Goal: Information Seeking & Learning: Check status

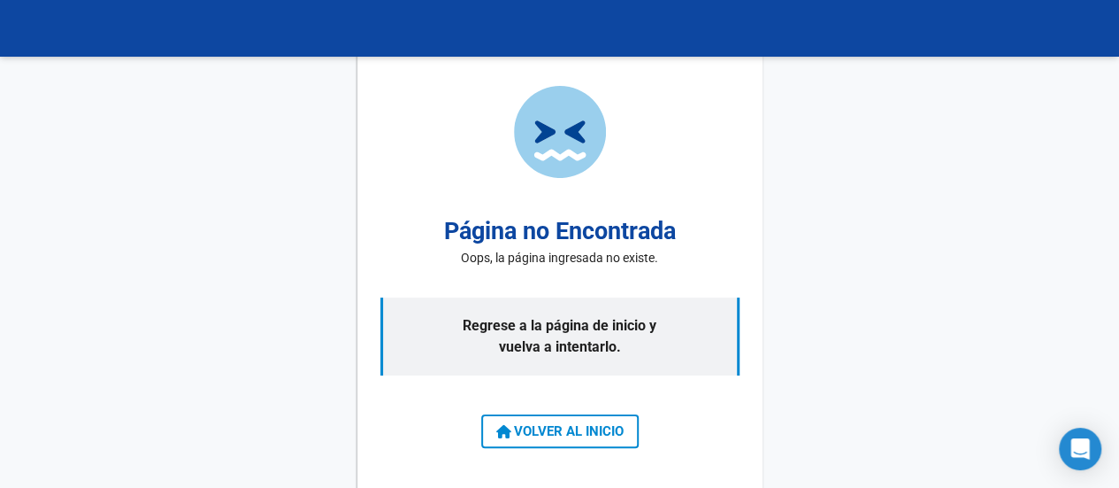
click at [507, 442] on button "VOLVER AL INICIO" at bounding box center [560, 431] width 158 height 34
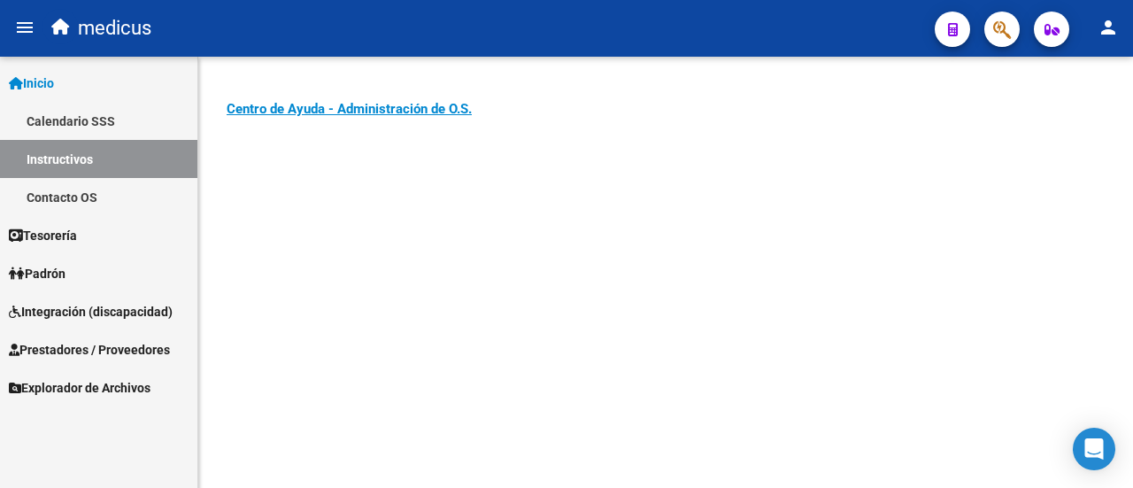
click at [67, 309] on span "Integración (discapacidad)" at bounding box center [91, 311] width 164 height 19
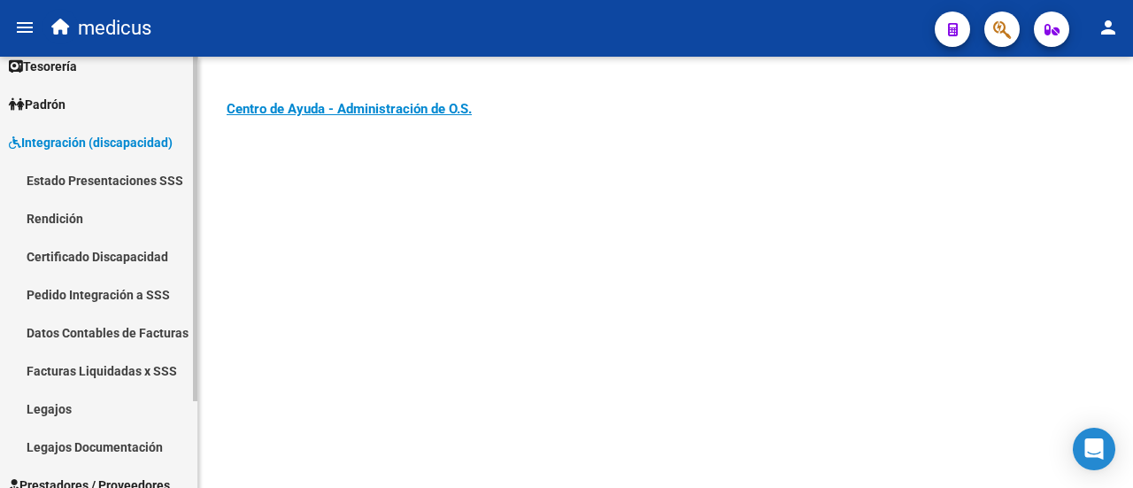
scroll to position [88, 0]
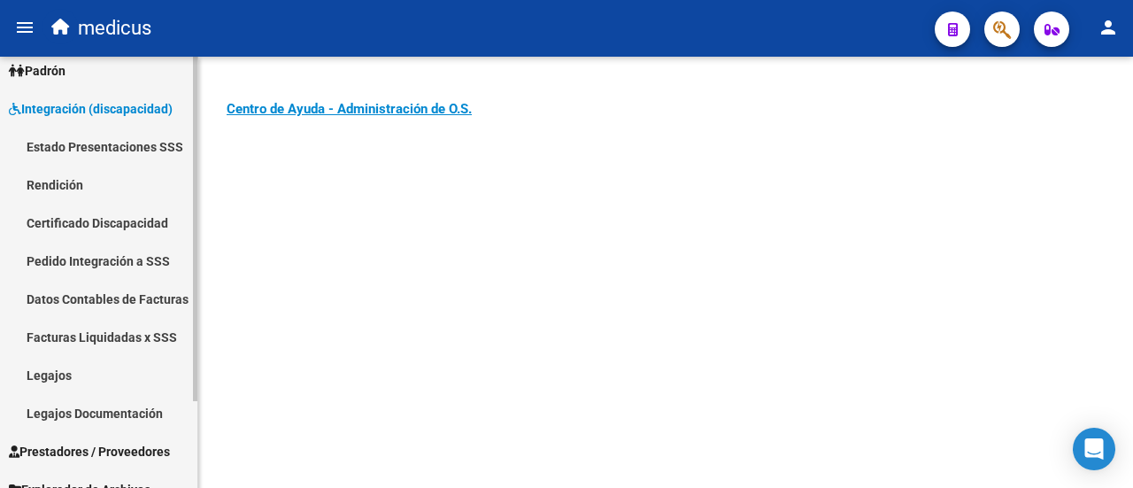
click at [58, 381] on link "Legajos" at bounding box center [98, 375] width 197 height 38
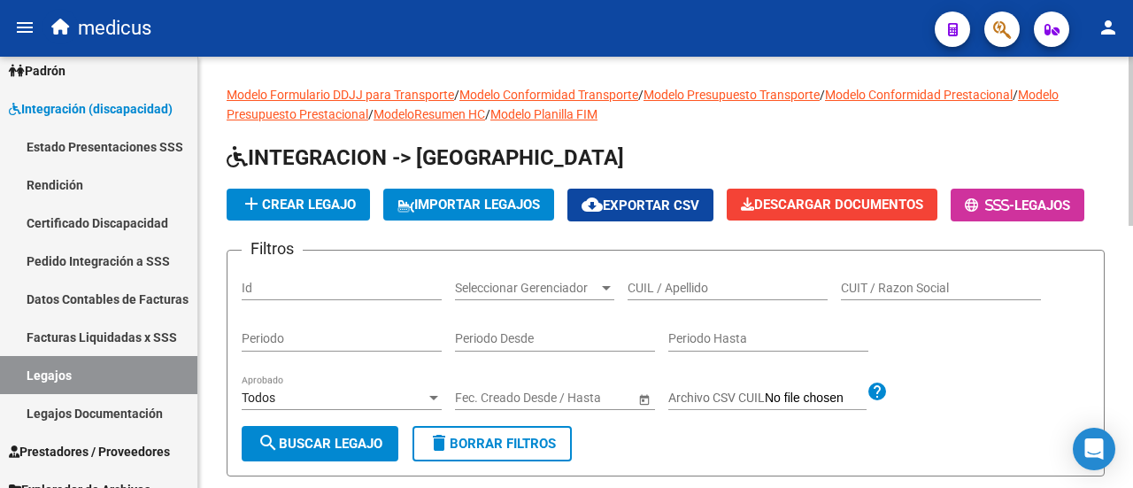
click at [696, 296] on input "CUIL / Apellido" at bounding box center [727, 288] width 200 height 15
paste input "20284238320"
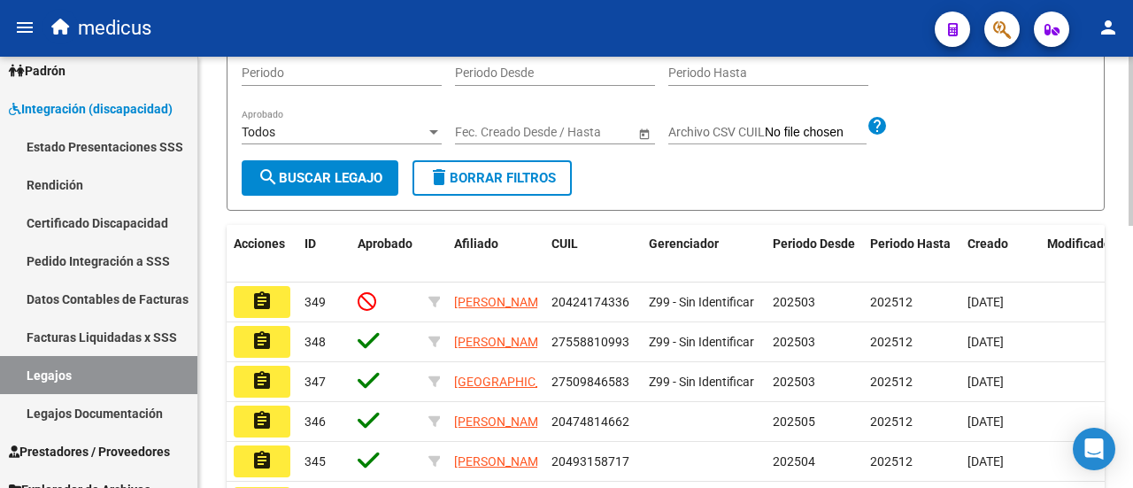
type input "20284238320"
click at [288, 196] on button "search Buscar Legajo" at bounding box center [320, 177] width 157 height 35
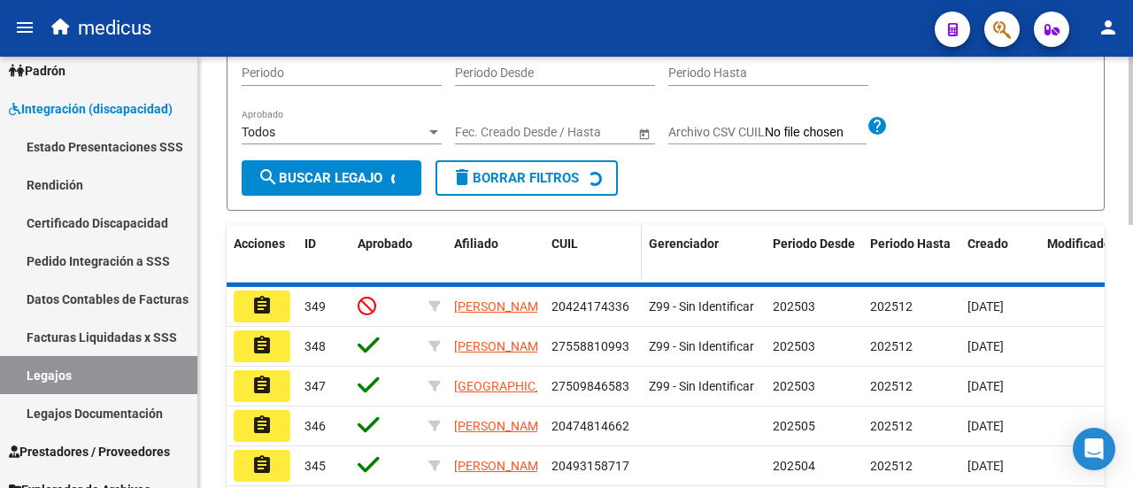
scroll to position [250, 0]
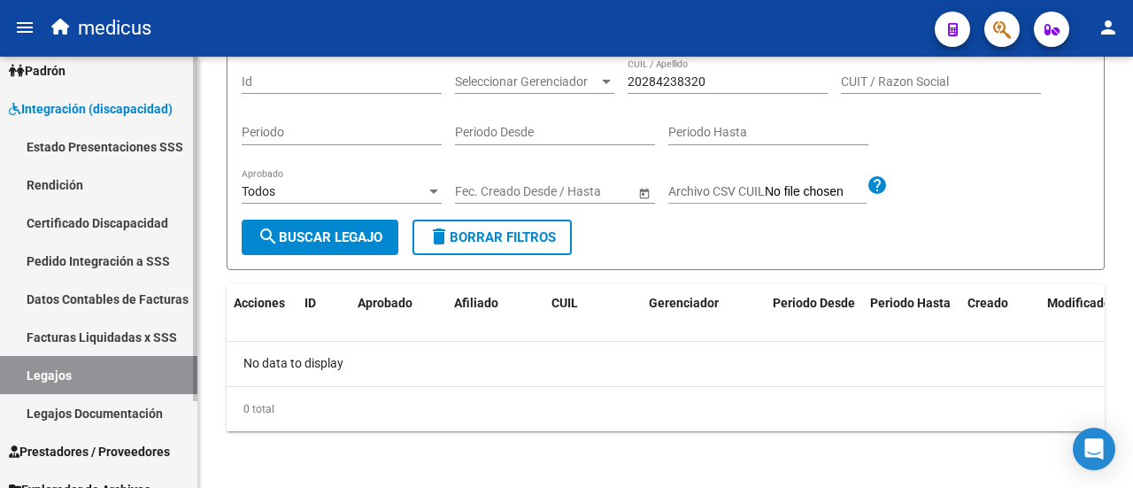
click at [96, 339] on link "Facturas Liquidadas x SSS" at bounding box center [98, 337] width 197 height 38
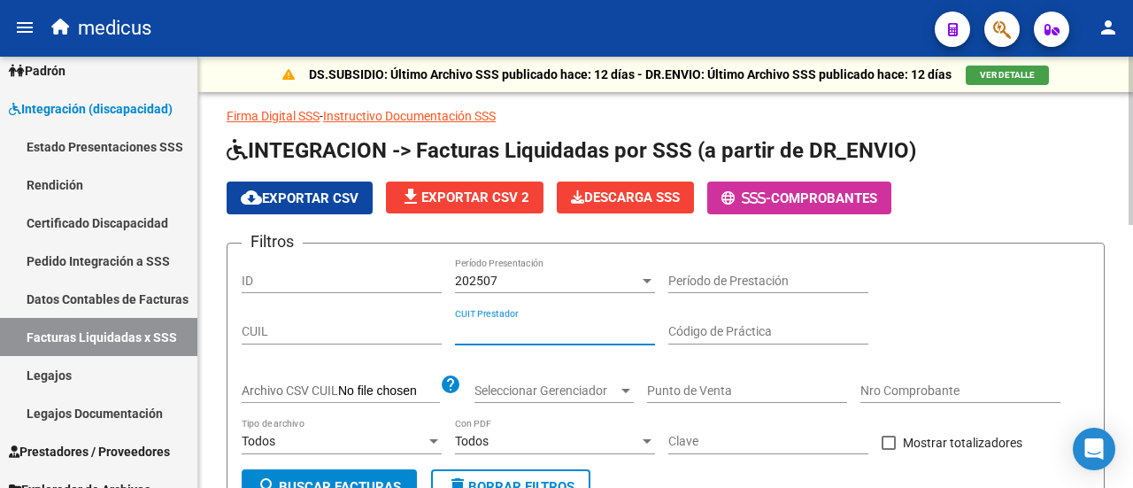
click at [579, 328] on input "CUIT Prestador" at bounding box center [555, 331] width 200 height 15
paste input "20-28423832-0"
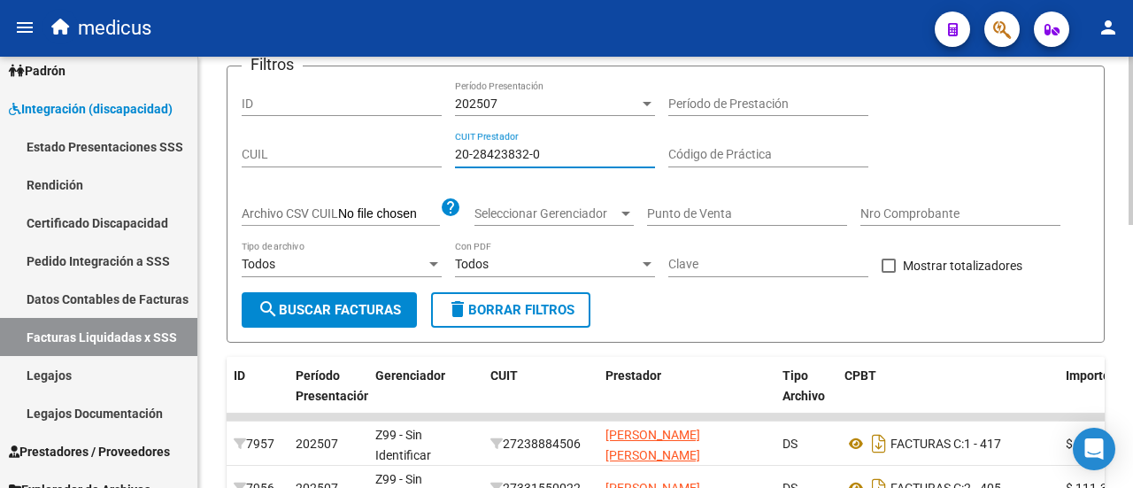
type input "20-28423832-0"
click at [351, 320] on button "search Buscar Facturas" at bounding box center [329, 309] width 175 height 35
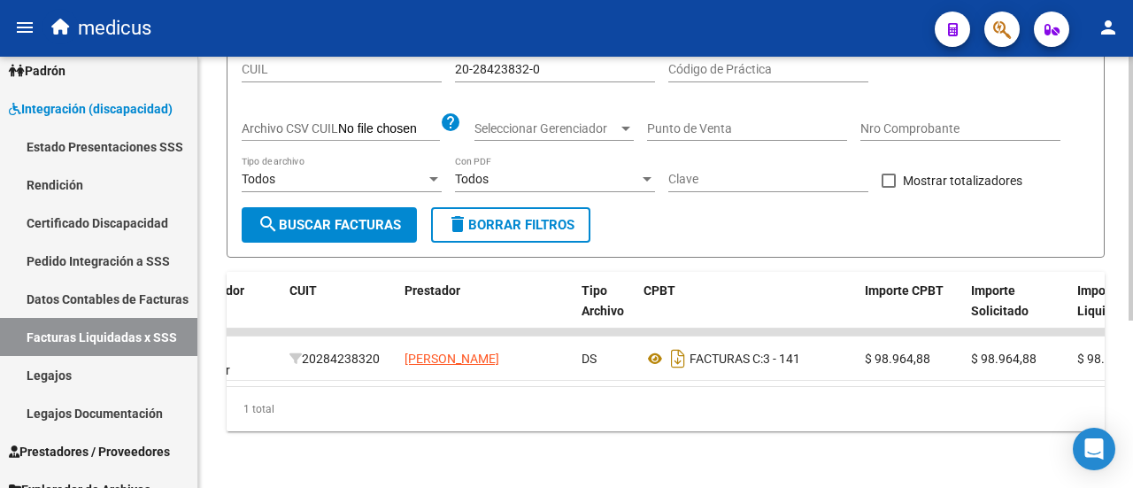
scroll to position [0, 0]
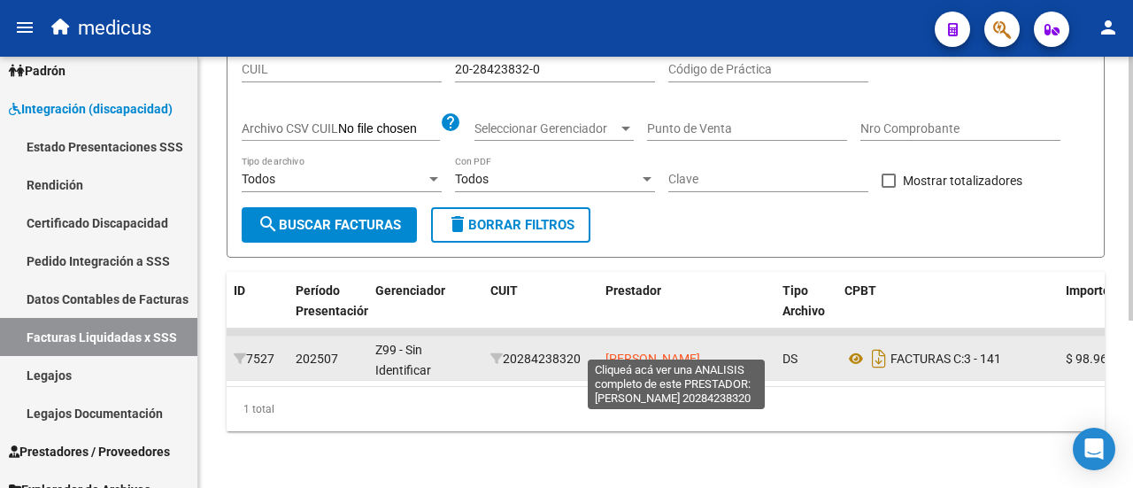
click at [673, 351] on span "[PERSON_NAME]" at bounding box center [652, 358] width 95 height 14
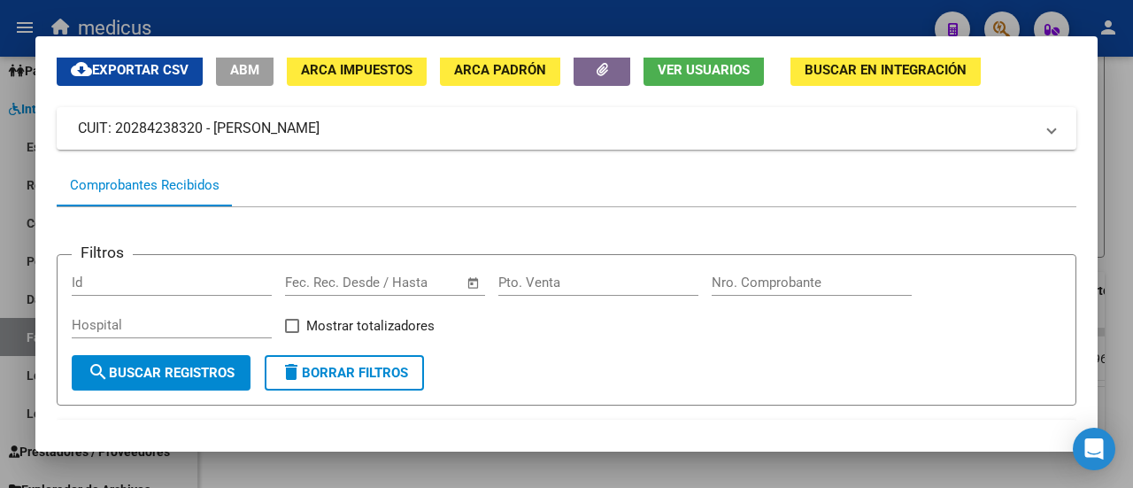
scroll to position [177, 0]
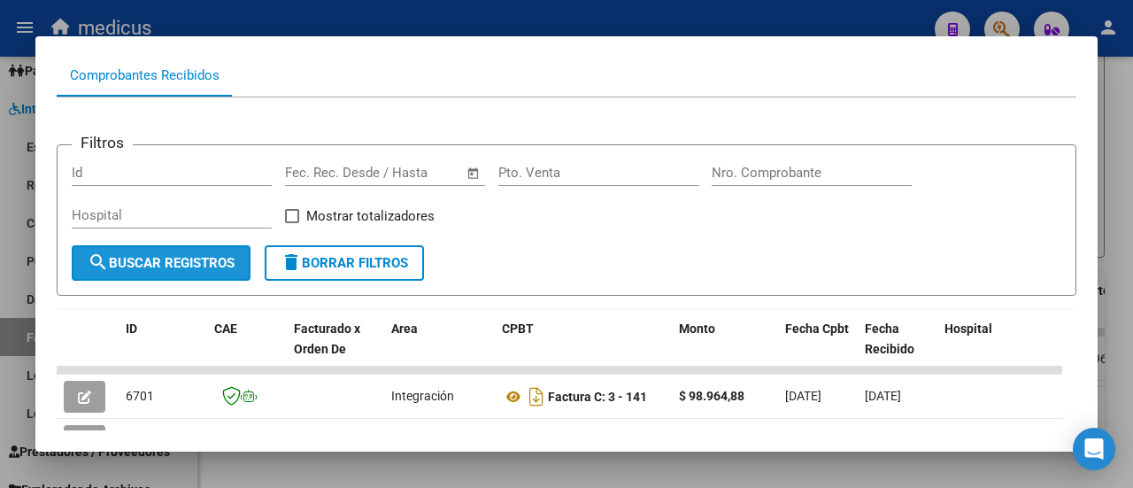
click at [195, 261] on span "search Buscar Registros" at bounding box center [161, 263] width 147 height 16
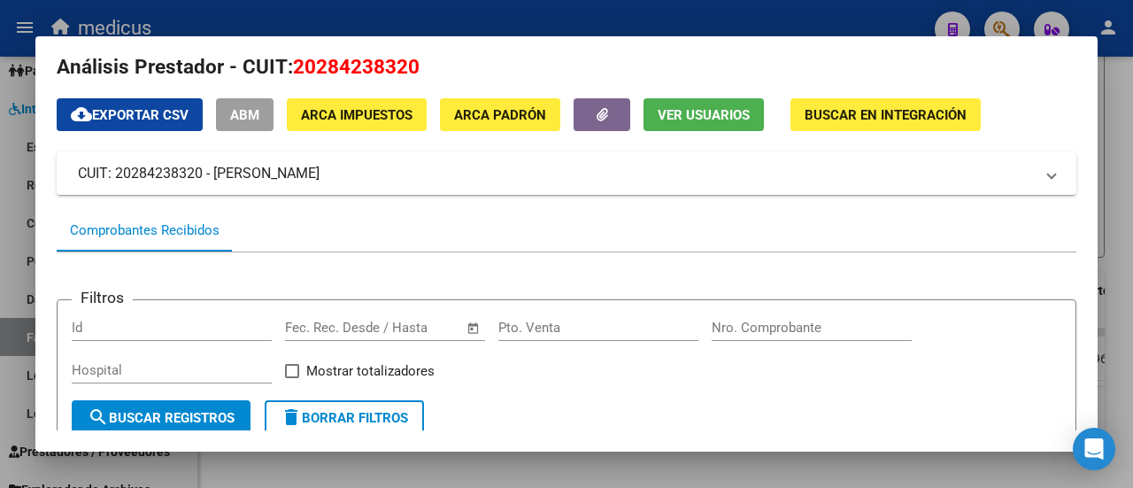
scroll to position [0, 0]
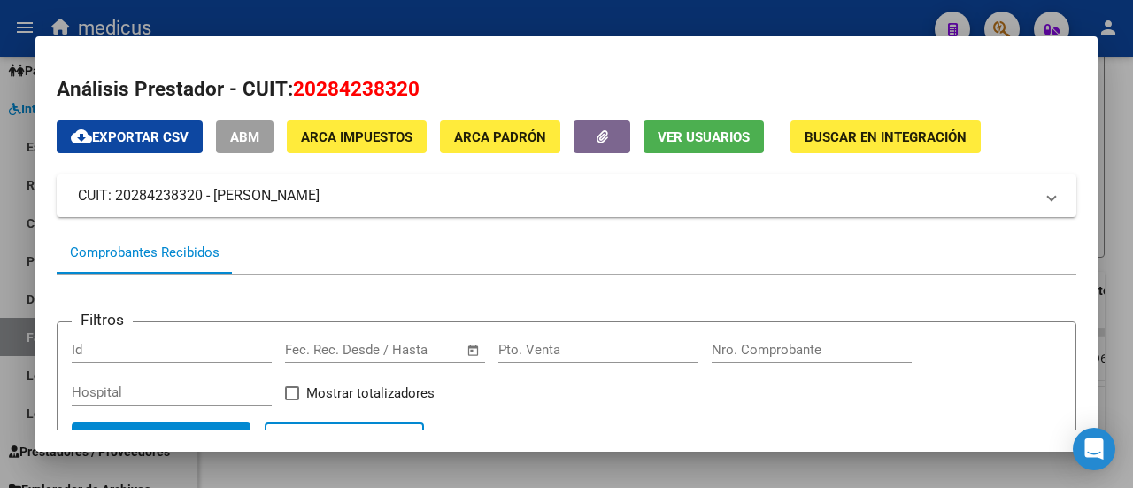
click at [360, 36] on mat-dialog-container "Análisis Prestador - CUIT: 20284238320 cloud_download Exportar CSV ABM ARCA Imp…" at bounding box center [566, 243] width 1062 height 414
click at [634, 3] on div at bounding box center [566, 244] width 1133 height 488
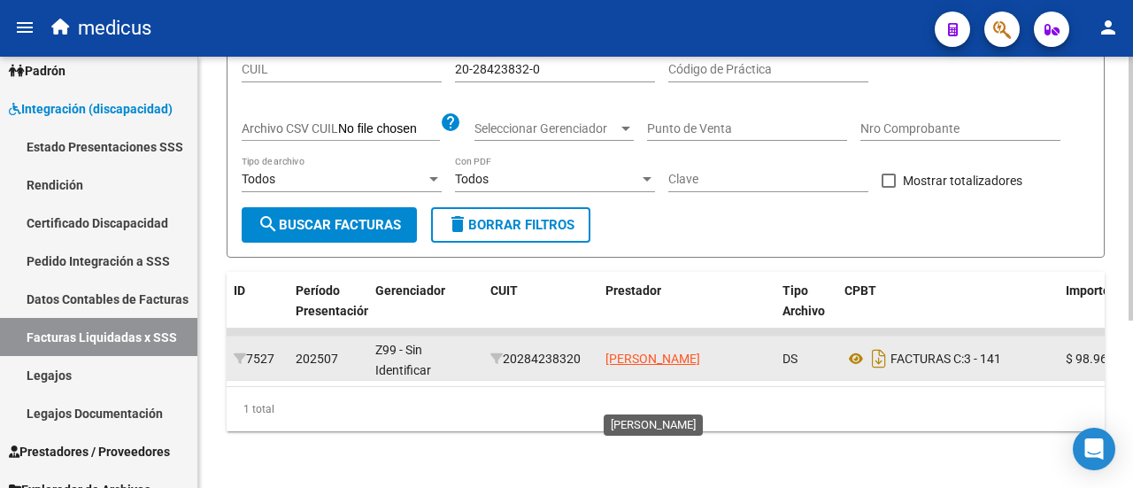
scroll to position [273, 0]
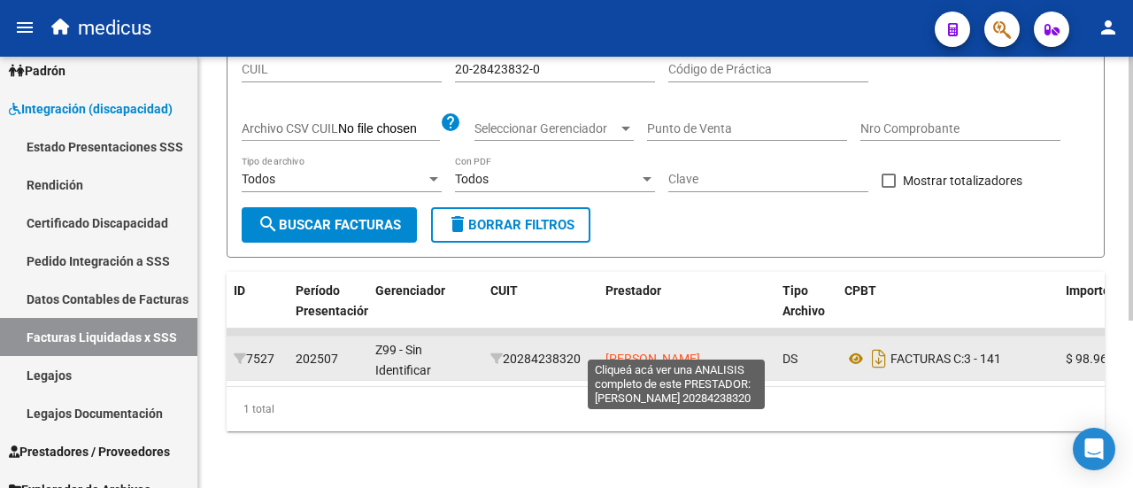
click at [681, 351] on span "[PERSON_NAME]" at bounding box center [652, 358] width 95 height 14
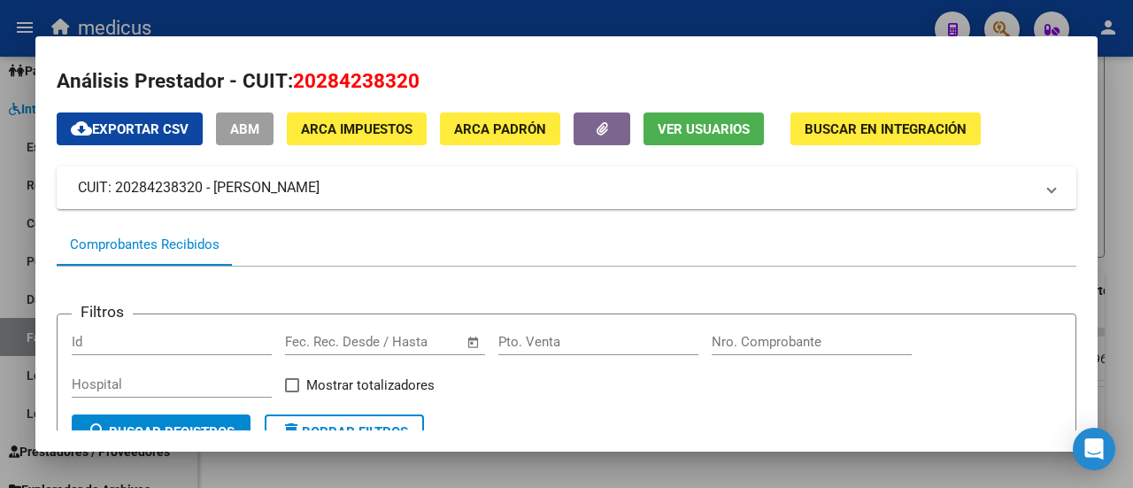
scroll to position [0, 0]
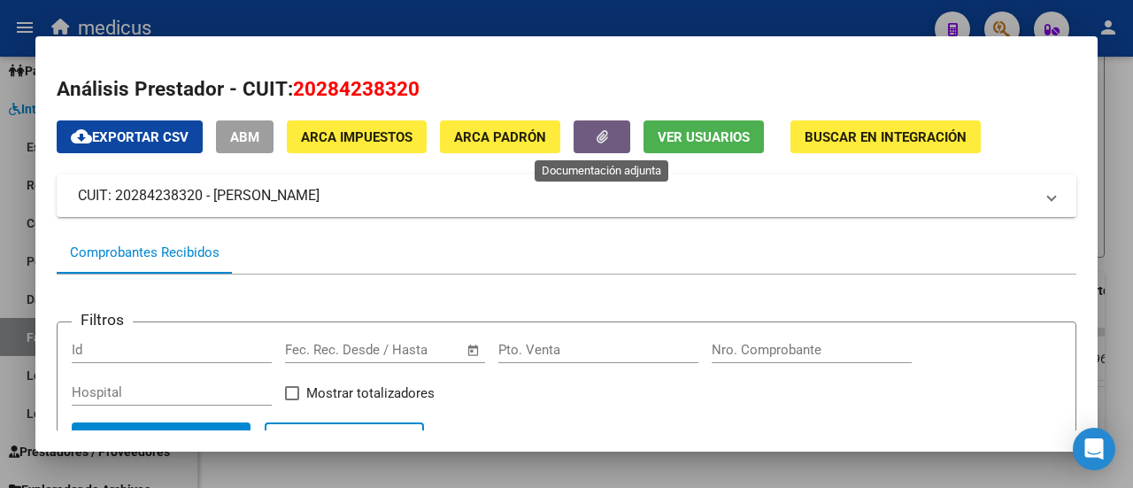
click at [598, 126] on button "button" at bounding box center [601, 136] width 57 height 33
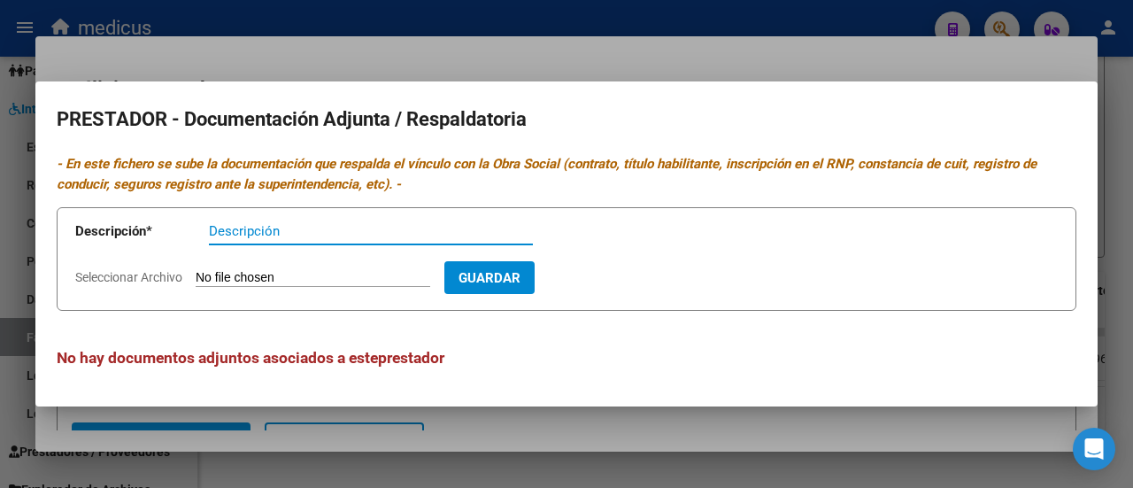
click at [594, 39] on div at bounding box center [566, 244] width 1133 height 488
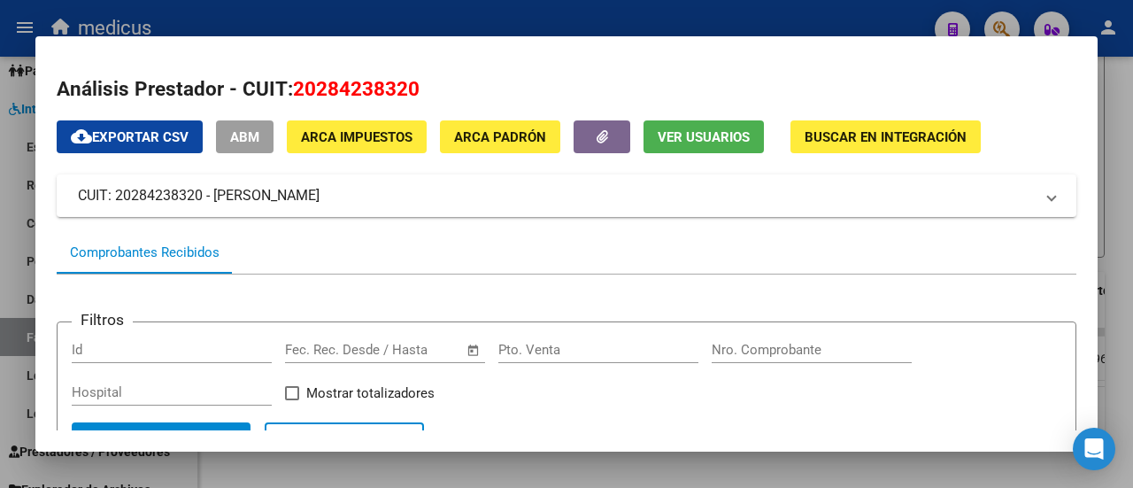
click at [848, 142] on span "Buscar en Integración" at bounding box center [885, 137] width 162 height 16
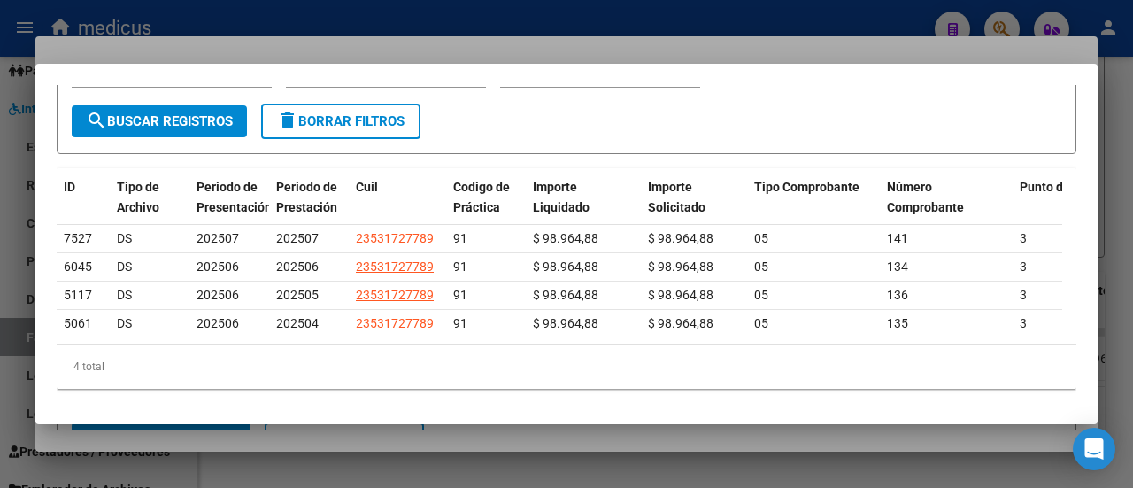
click at [425, 42] on div at bounding box center [566, 244] width 1133 height 488
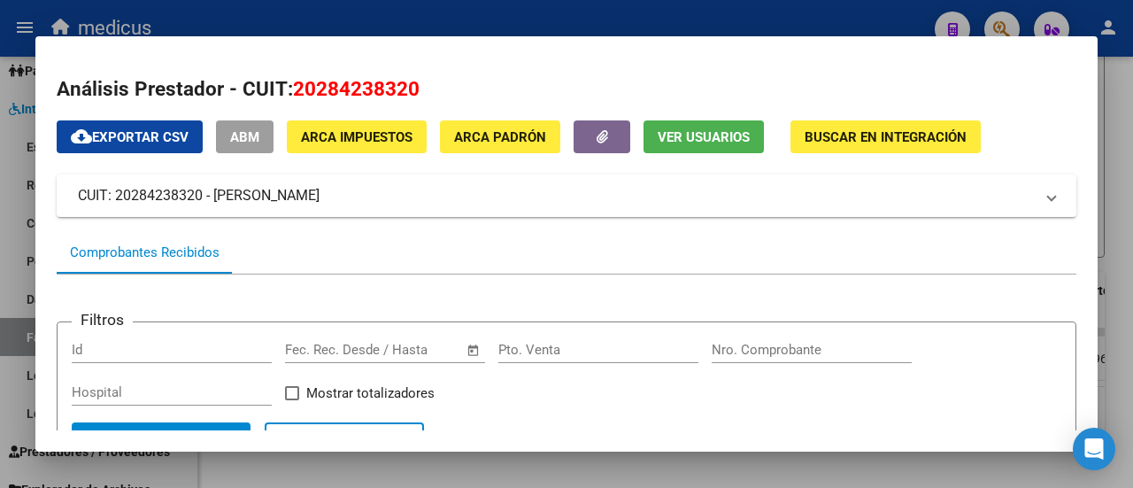
click at [552, 13] on div at bounding box center [566, 244] width 1133 height 488
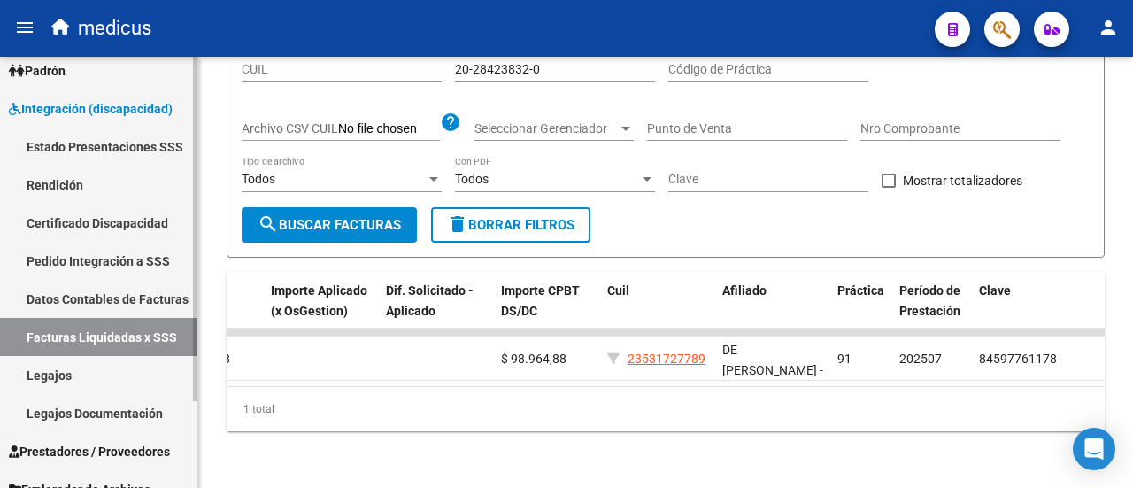
scroll to position [108, 0]
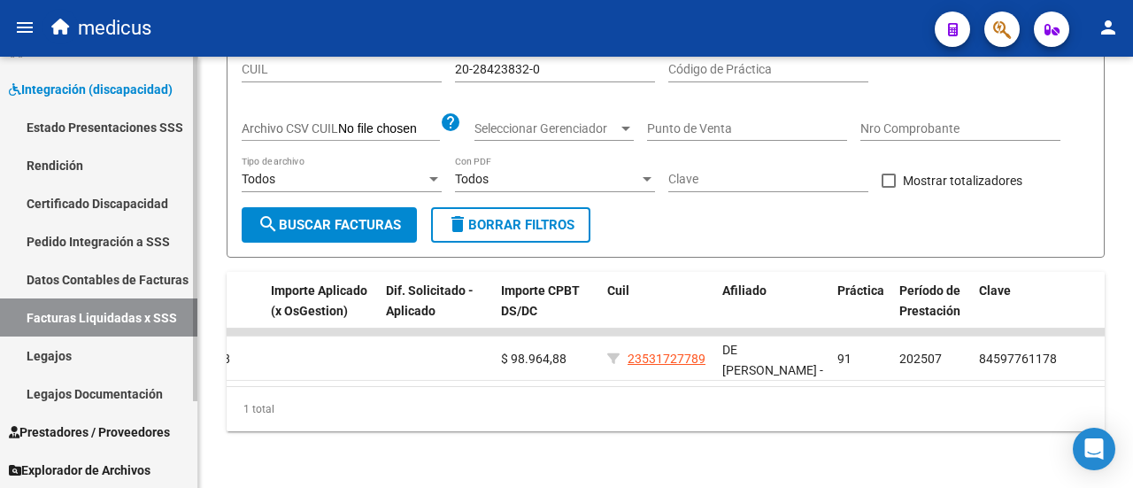
click at [92, 434] on span "Prestadores / Proveedores" at bounding box center [89, 431] width 161 height 19
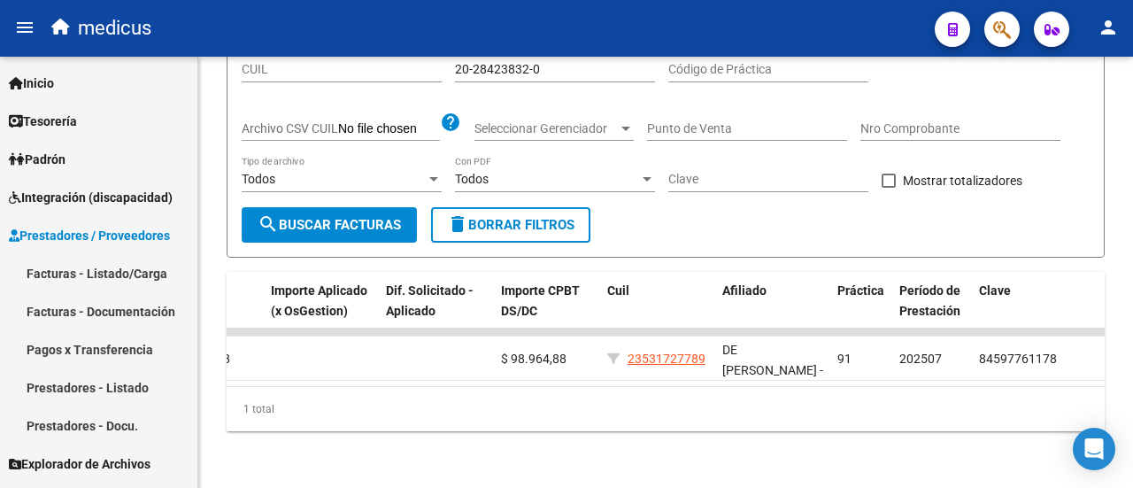
scroll to position [0, 0]
click at [32, 427] on link "Prestadores - Docu." at bounding box center [98, 425] width 197 height 38
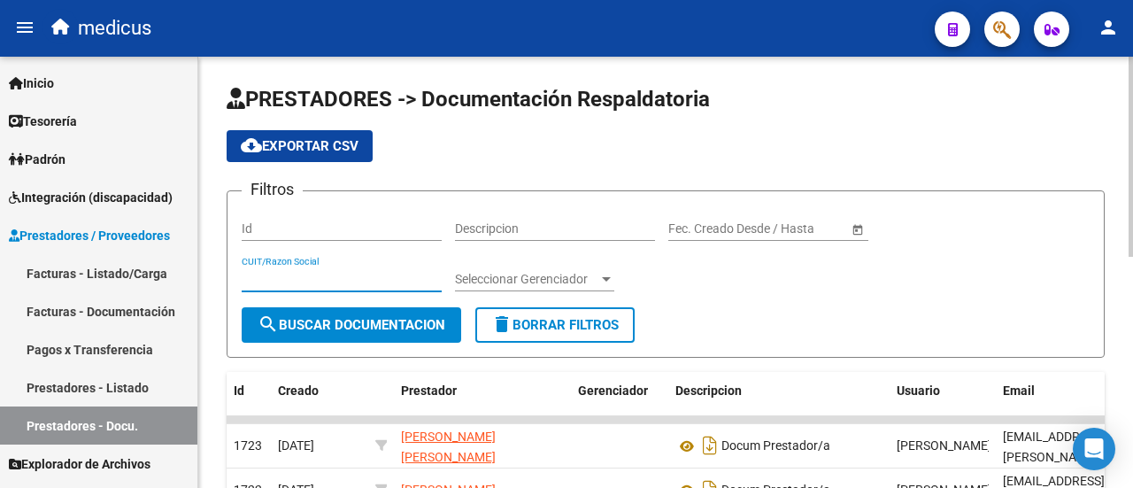
click at [315, 277] on input "CUIT/Razon Social" at bounding box center [342, 279] width 200 height 15
paste input "20284238320"
type input "20284238320"
click at [319, 324] on span "search Buscar Documentacion" at bounding box center [352, 325] width 188 height 16
